Goal: Register for event/course

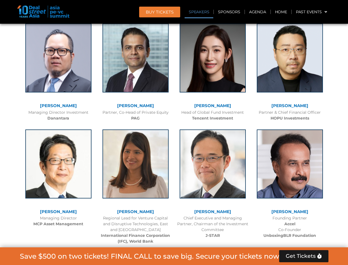
scroll to position [623, 0]
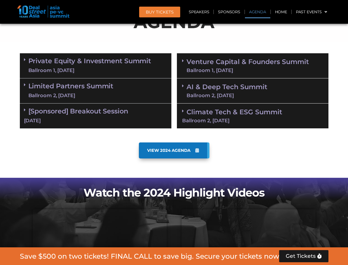
scroll to position [312, 0]
